Goal: Obtain resource: Download file/media

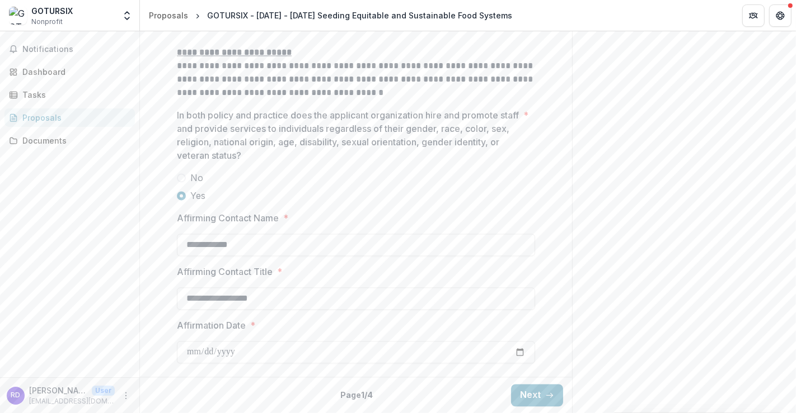
scroll to position [1961, 0]
click at [545, 396] on icon "button" at bounding box center [549, 395] width 9 height 9
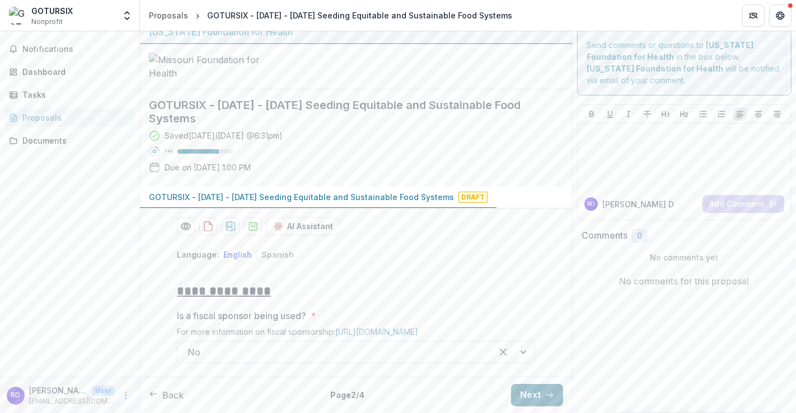
scroll to position [104, 0]
click at [515, 394] on button "Next" at bounding box center [537, 395] width 52 height 22
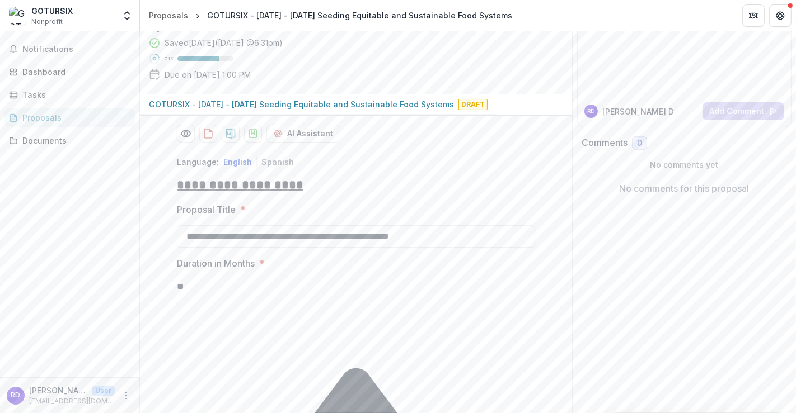
scroll to position [623, 0]
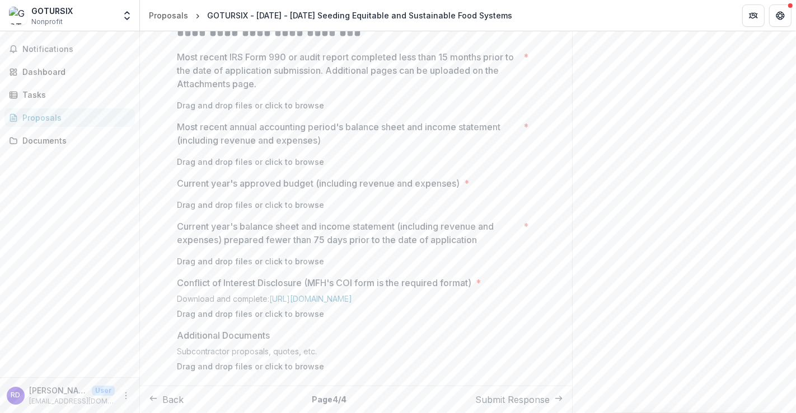
scroll to position [561, 0]
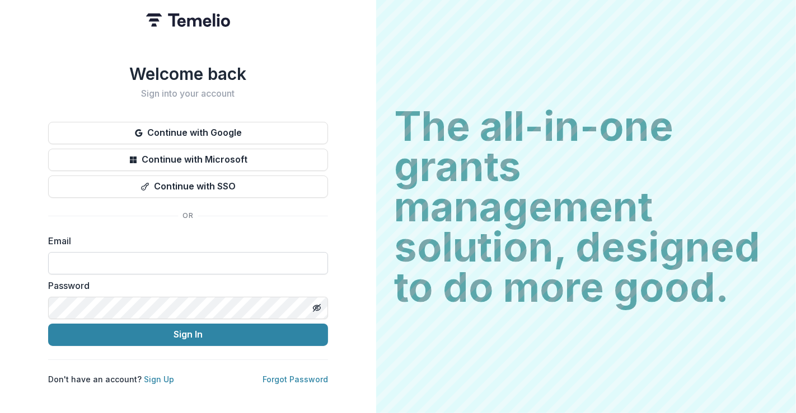
click at [94, 256] on input at bounding box center [188, 263] width 280 height 22
type input "**********"
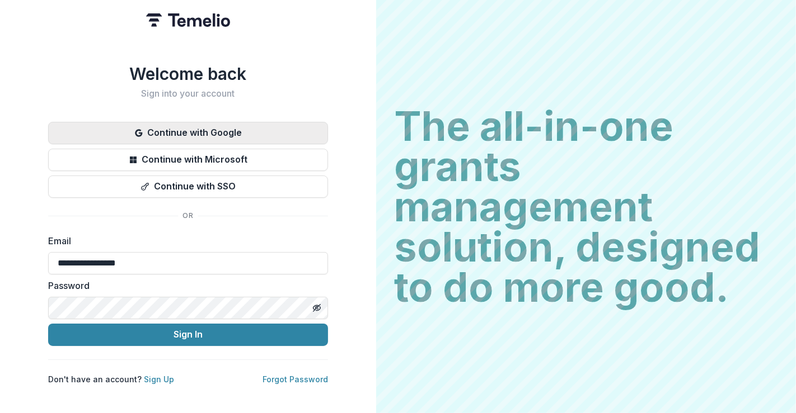
click at [213, 124] on button "Continue with Google" at bounding box center [188, 133] width 280 height 22
click at [159, 258] on input "**********" at bounding box center [188, 263] width 280 height 22
click at [198, 135] on button "Continue with Google" at bounding box center [188, 133] width 280 height 22
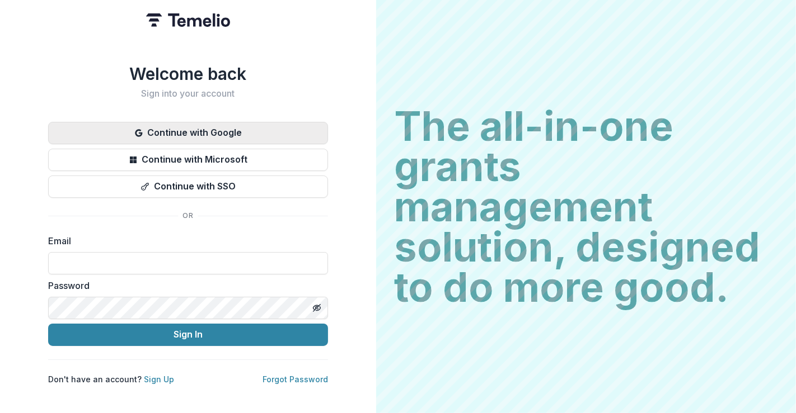
click at [191, 127] on button "Continue with Google" at bounding box center [188, 133] width 280 height 22
click at [175, 128] on button "Continue with Google" at bounding box center [188, 133] width 280 height 22
click at [186, 127] on button "Continue with Google" at bounding box center [188, 133] width 280 height 22
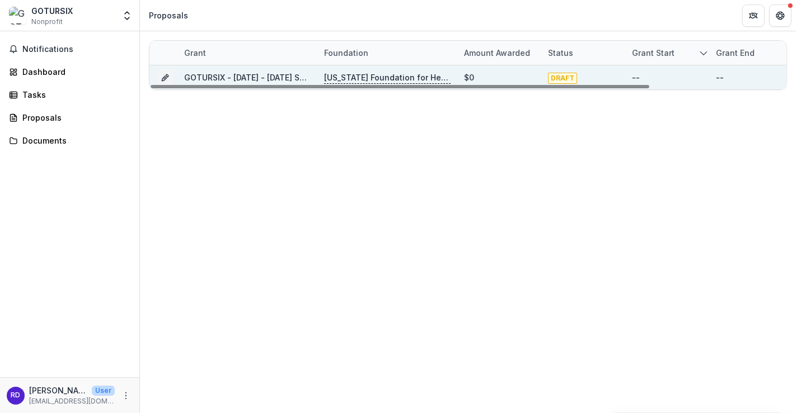
click at [374, 77] on p "[US_STATE] Foundation for Health" at bounding box center [387, 78] width 126 height 12
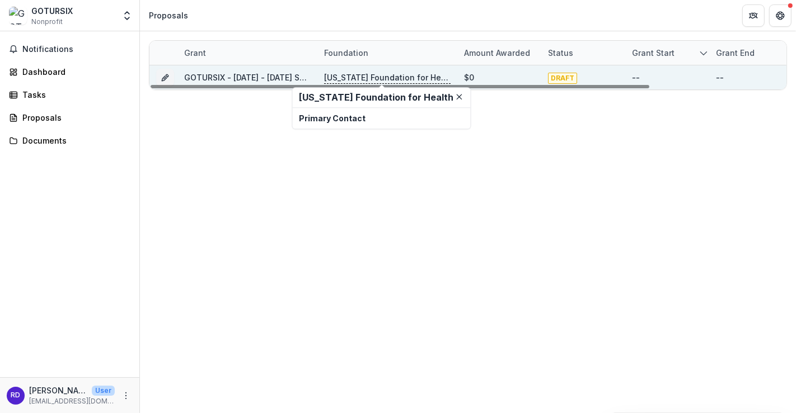
click at [258, 77] on link "GOTURSIX - [DATE] - [DATE] Seeding Equitable and Sustainable Food Systems" at bounding box center [336, 78] width 305 height 10
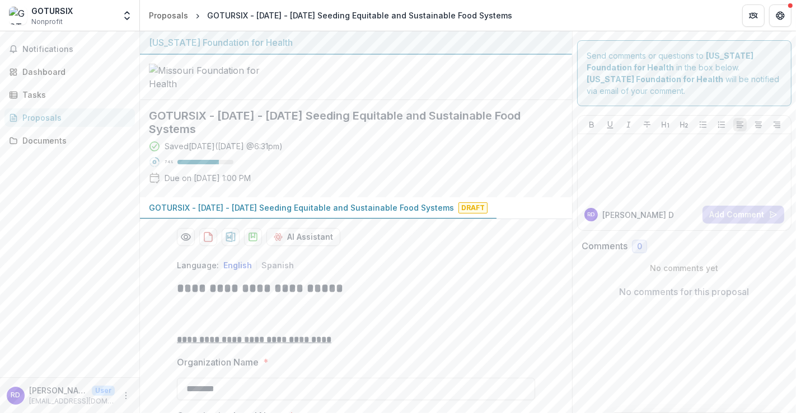
scroll to position [62, 0]
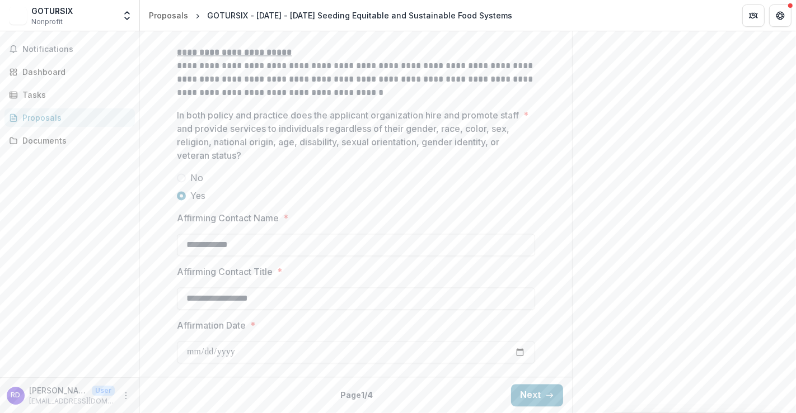
scroll to position [1961, 0]
click at [525, 392] on button "Next" at bounding box center [537, 395] width 52 height 22
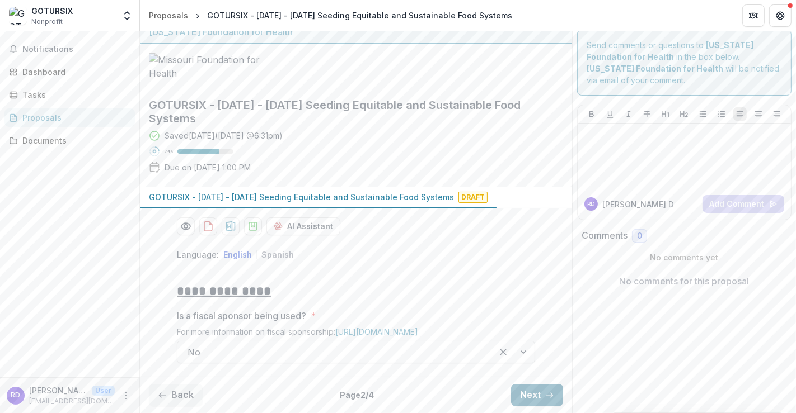
scroll to position [104, 0]
click at [525, 394] on button "Next" at bounding box center [537, 395] width 52 height 22
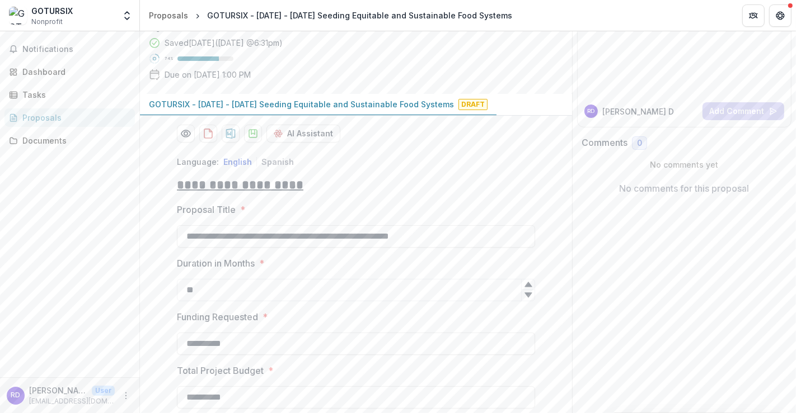
scroll to position [623, 0]
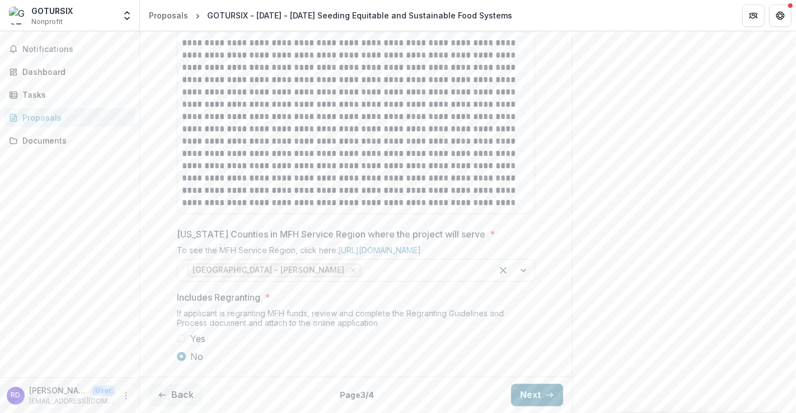
click at [525, 394] on button "Next" at bounding box center [537, 395] width 52 height 22
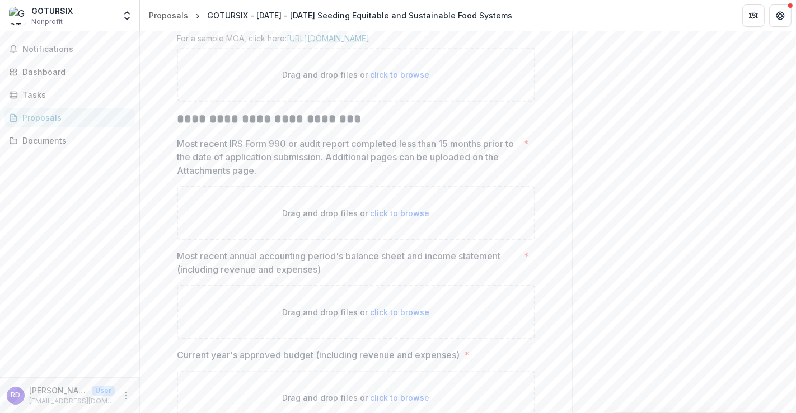
click at [369, 43] on link "[URL][DOMAIN_NAME]" at bounding box center [327, 39] width 83 height 10
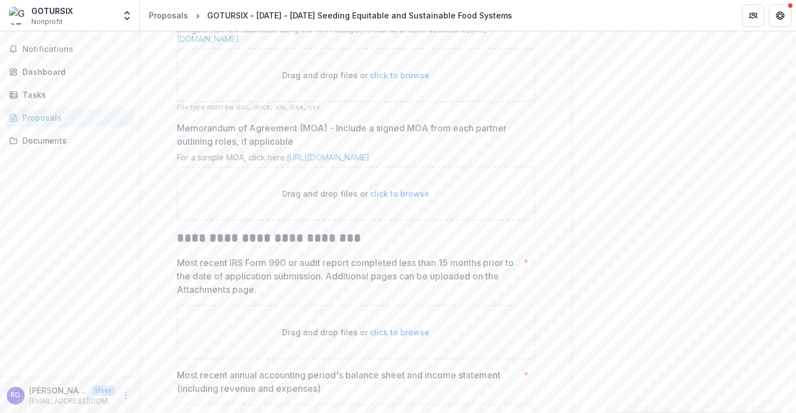
scroll to position [499, 0]
